Goal: Information Seeking & Learning: Learn about a topic

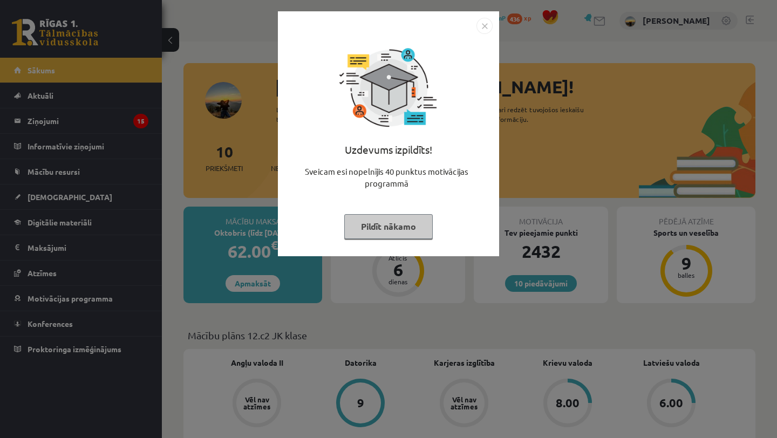
drag, startPoint x: 0, startPoint y: 0, endPoint x: 379, endPoint y: 221, distance: 439.2
click at [379, 221] on button "Pildīt nākamo" at bounding box center [388, 226] width 88 height 25
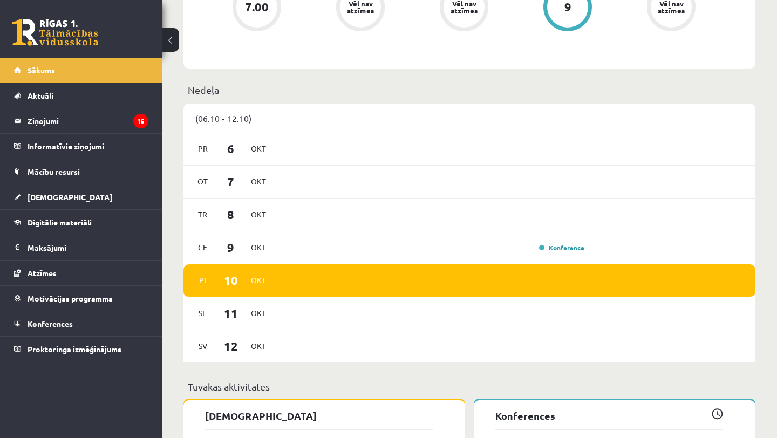
scroll to position [470, 0]
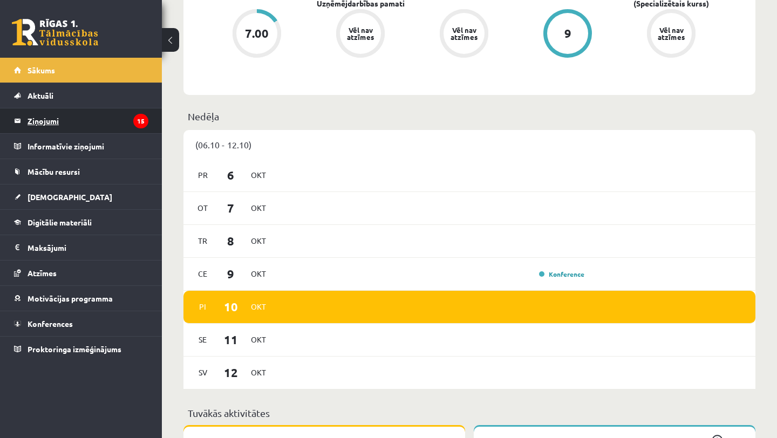
drag, startPoint x: 379, startPoint y: 221, endPoint x: 119, endPoint y: 122, distance: 278.2
click at [119, 122] on legend "Ziņojumi 15" at bounding box center [88, 120] width 121 height 25
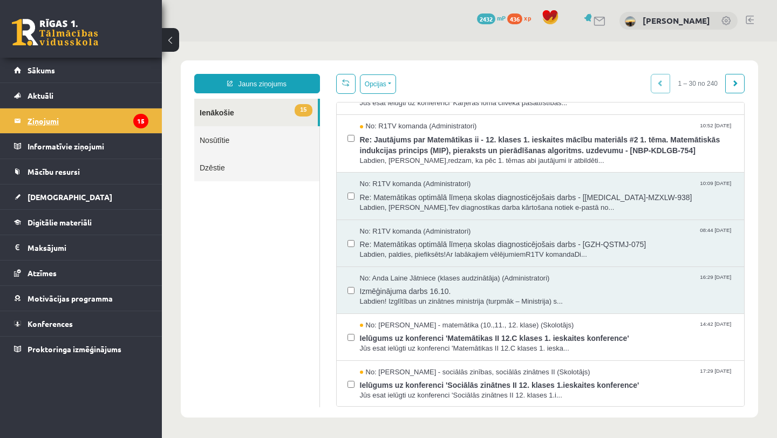
scroll to position [472, 0]
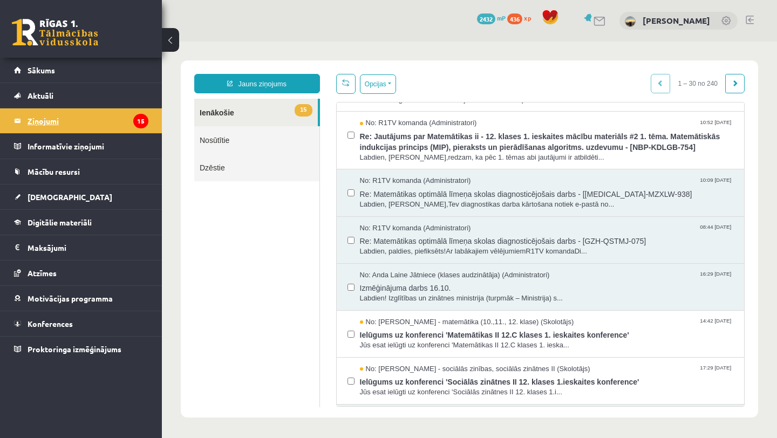
click at [440, 149] on span "Re: Jautājums par Matemātikas ii - 12. klases 1. ieskaites mācību materiāls #2 …" at bounding box center [547, 140] width 374 height 24
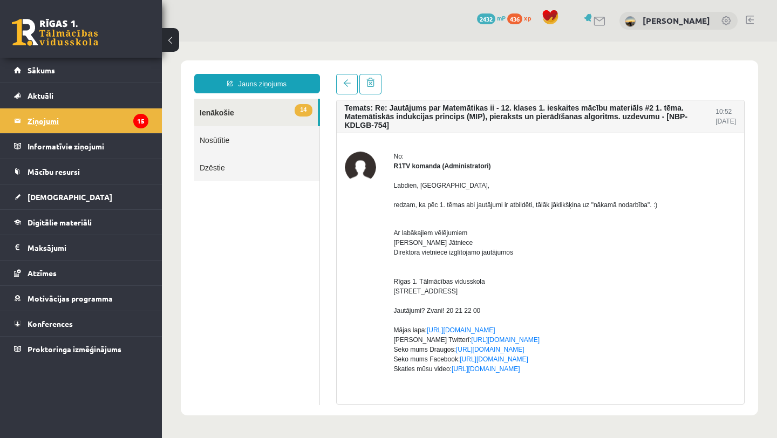
scroll to position [0, 0]
click at [50, 196] on span "[DEMOGRAPHIC_DATA]" at bounding box center [70, 197] width 85 height 10
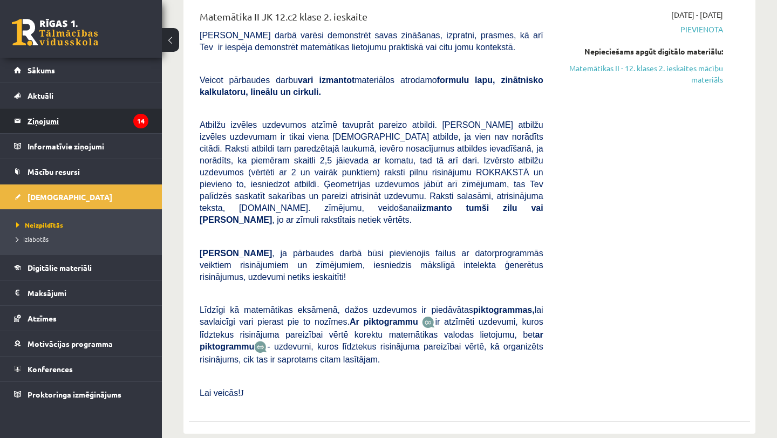
scroll to position [455, 0]
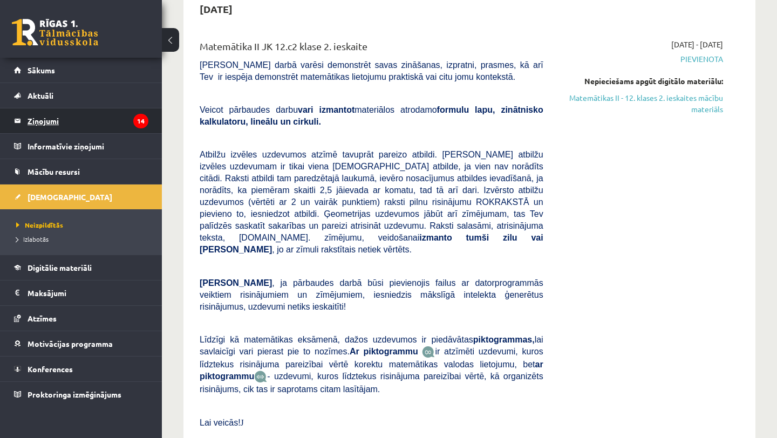
click at [44, 172] on span "Mācību resursi" at bounding box center [54, 172] width 52 height 10
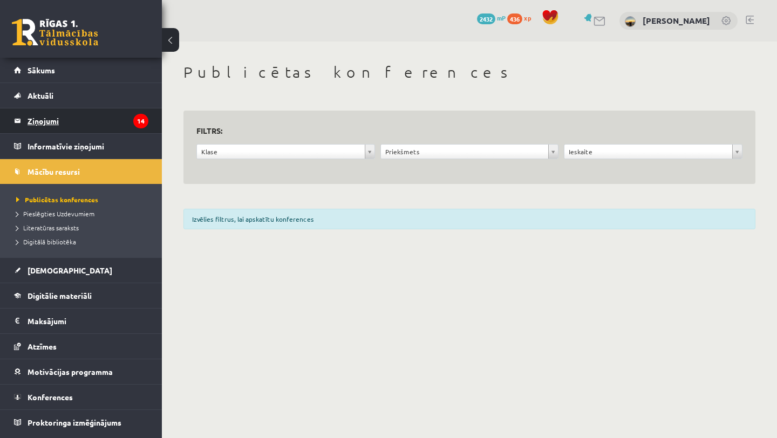
click at [63, 295] on span "Digitālie materiāli" at bounding box center [60, 296] width 64 height 10
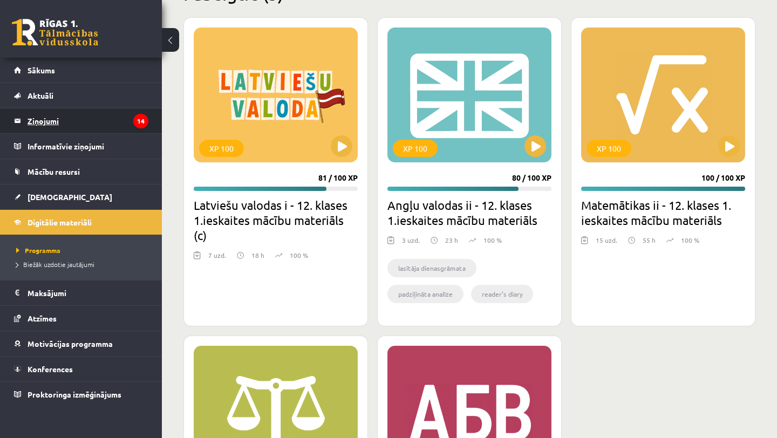
scroll to position [641, 0]
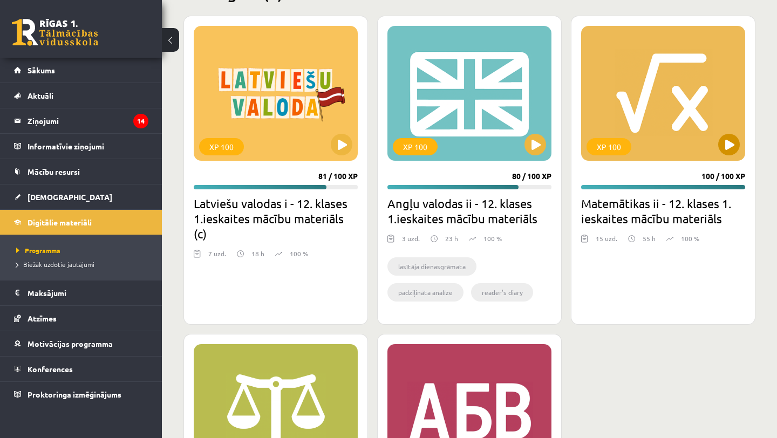
drag, startPoint x: 119, startPoint y: 122, endPoint x: 670, endPoint y: 97, distance: 551.6
click at [660, 97] on div "XP 100" at bounding box center [663, 93] width 164 height 135
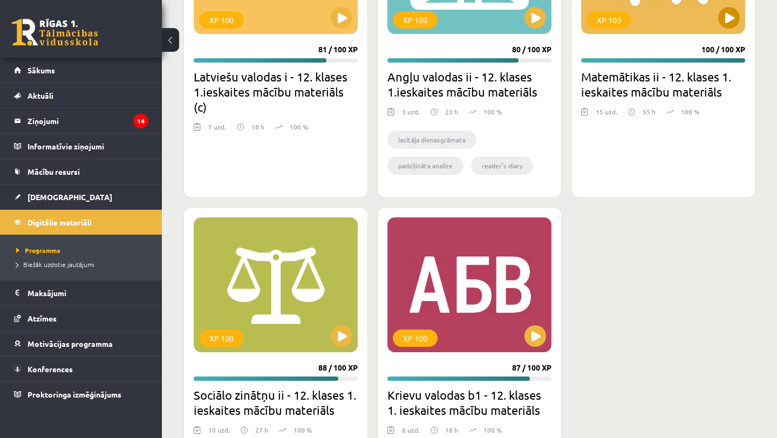
scroll to position [680, 0]
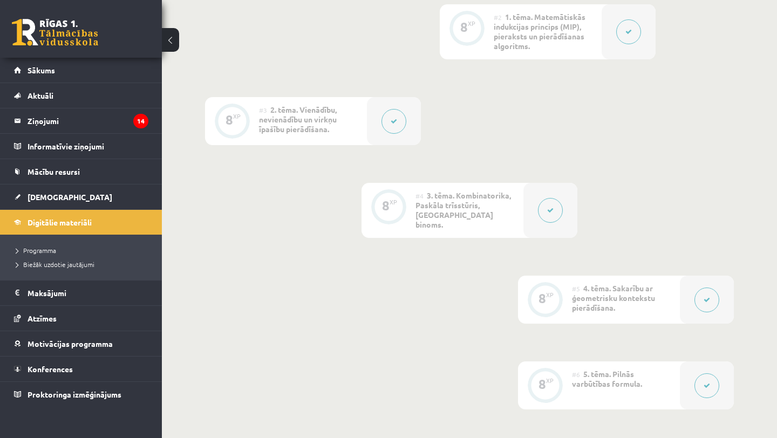
scroll to position [365, 0]
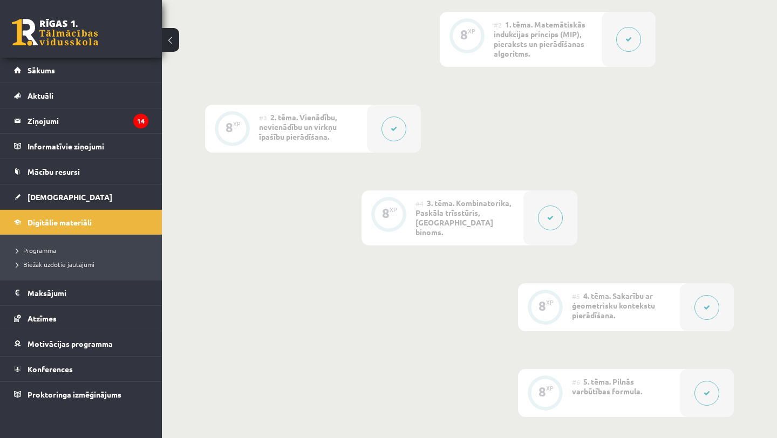
drag, startPoint x: 0, startPoint y: 0, endPoint x: 623, endPoint y: 44, distance: 624.3
click at [623, 44] on button at bounding box center [628, 39] width 25 height 25
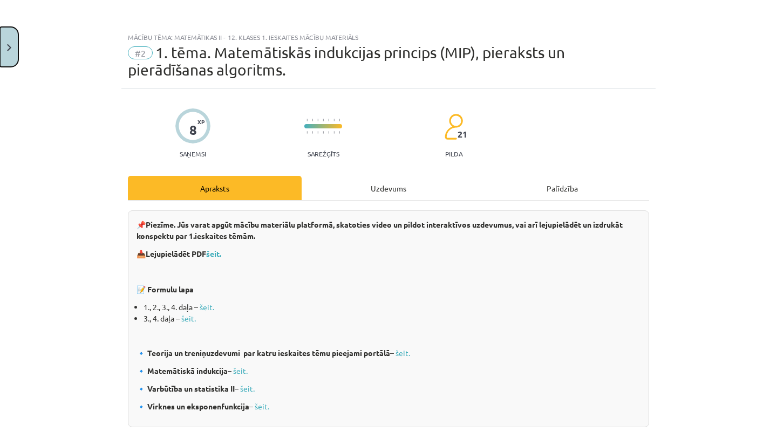
drag, startPoint x: 623, startPoint y: 44, endPoint x: 12, endPoint y: 46, distance: 610.9
click at [12, 46] on button "Close" at bounding box center [9, 47] width 18 height 40
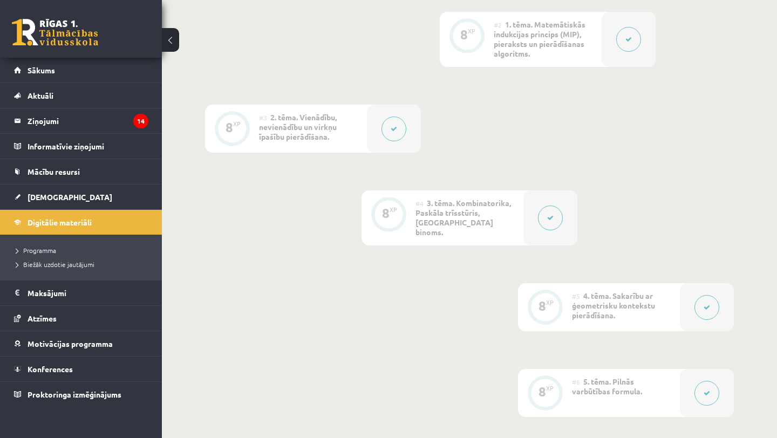
scroll to position [282, 0]
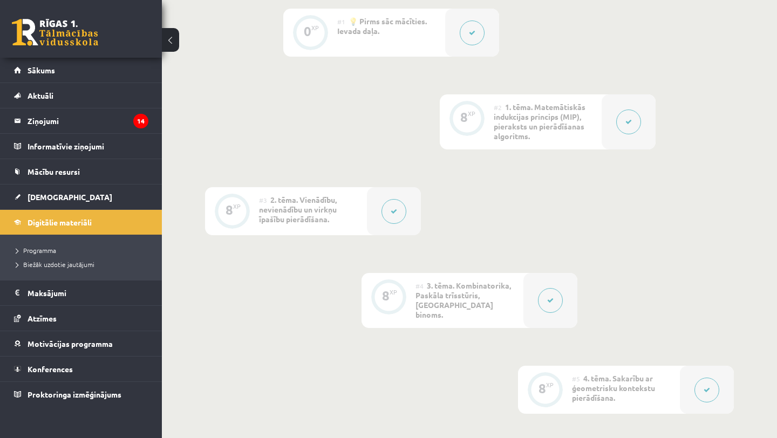
click at [473, 33] on icon at bounding box center [472, 33] width 6 height 6
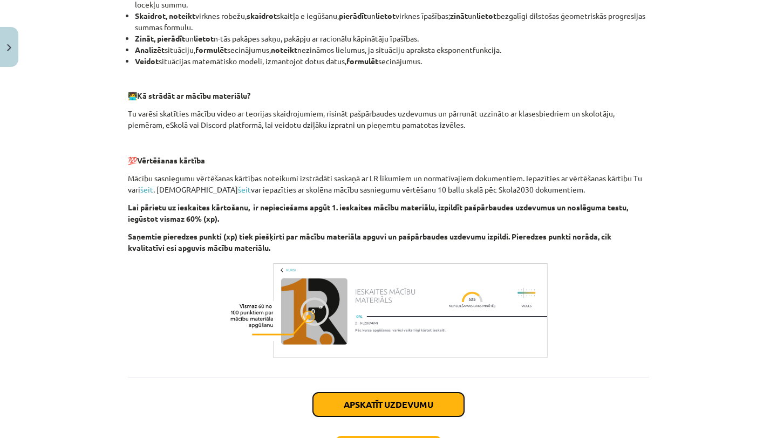
click at [366, 403] on button "Apskatīt uzdevumu" at bounding box center [388, 405] width 151 height 24
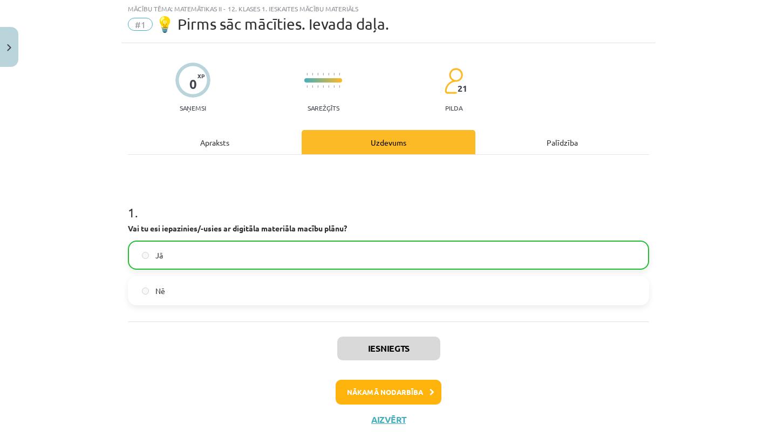
scroll to position [27, 0]
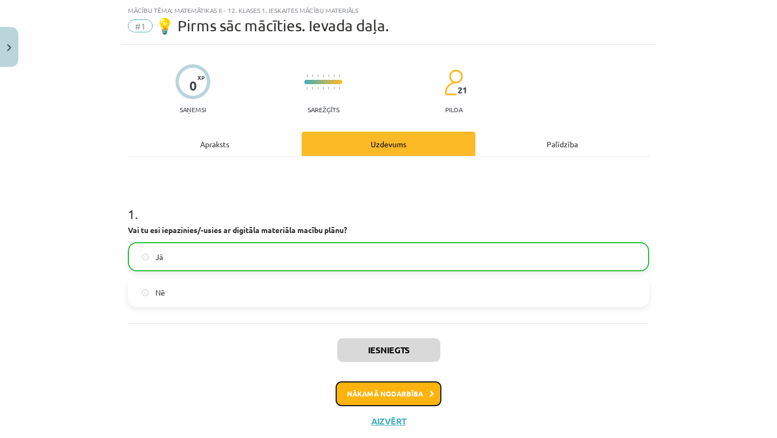
click at [380, 404] on button "Nākamā nodarbība" at bounding box center [389, 394] width 106 height 25
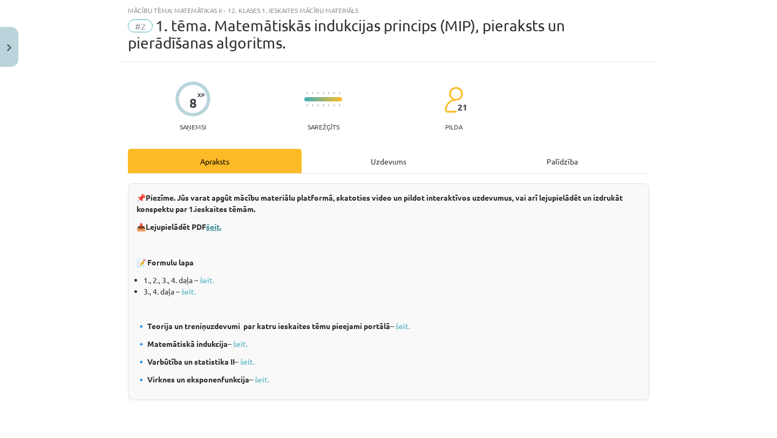
drag, startPoint x: 12, startPoint y: 46, endPoint x: 216, endPoint y: 223, distance: 270.5
click at [216, 223] on b "šeit." at bounding box center [213, 227] width 15 height 10
